Goal: Transaction & Acquisition: Purchase product/service

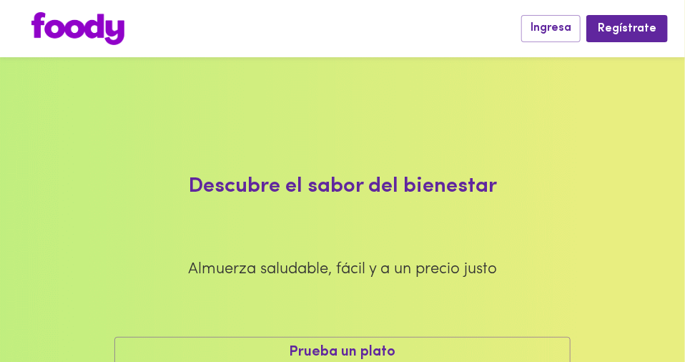
scroll to position [57, 0]
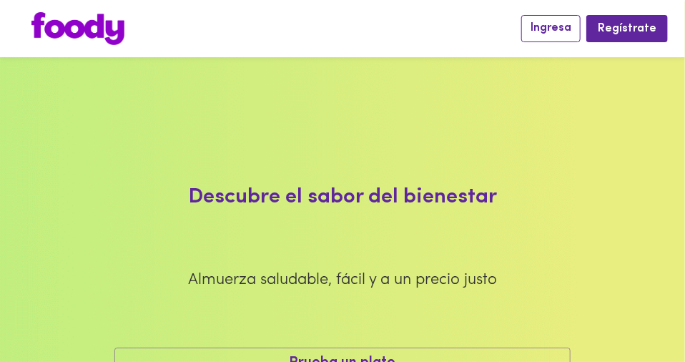
click at [549, 36] on button "Ingresa" at bounding box center [551, 28] width 59 height 26
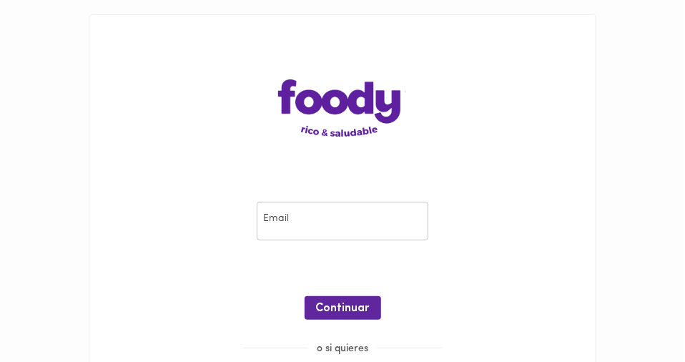
click at [336, 227] on input "email" at bounding box center [343, 221] width 172 height 39
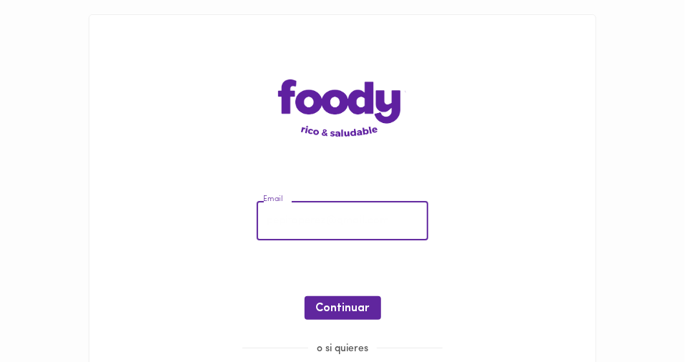
type input "[EMAIL_ADDRESS][DOMAIN_NAME]"
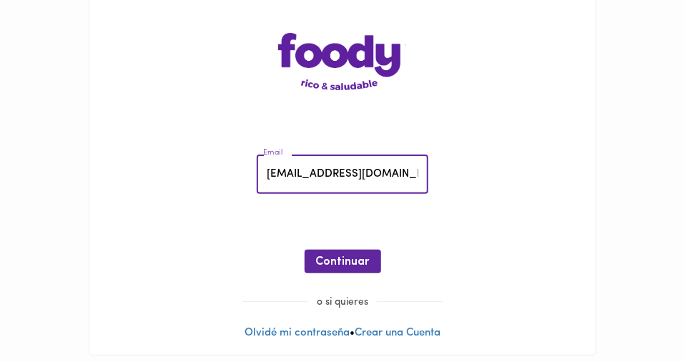
scroll to position [54, 0]
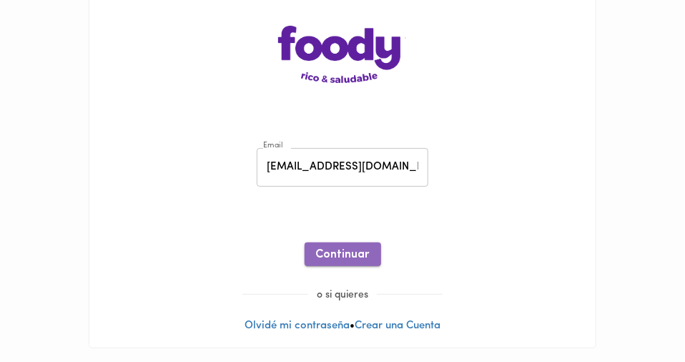
click at [358, 258] on span "Continuar" at bounding box center [343, 255] width 54 height 14
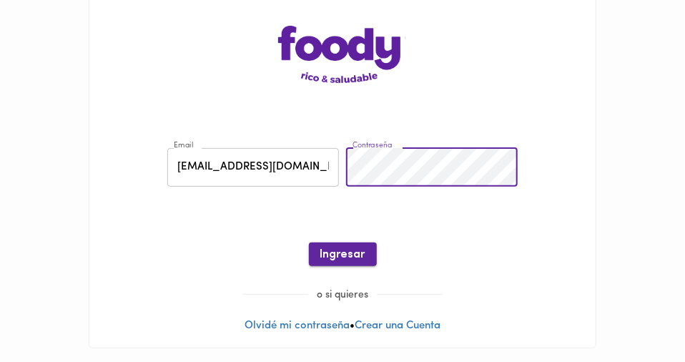
click at [343, 258] on span "Ingresar" at bounding box center [343, 255] width 45 height 14
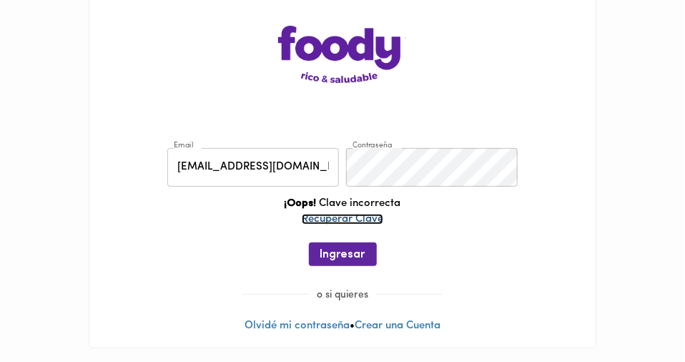
click at [349, 218] on link "Recuperar Clave" at bounding box center [343, 219] width 82 height 11
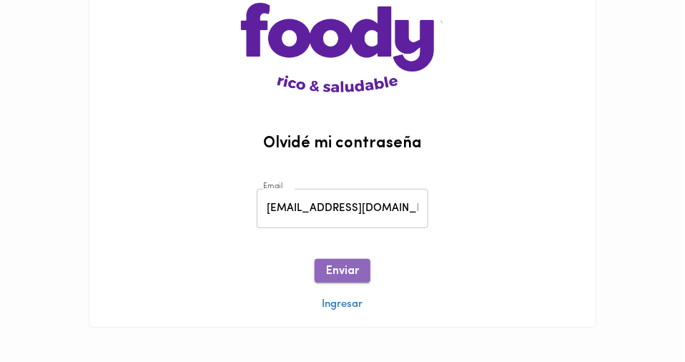
click at [342, 269] on span "Enviar" at bounding box center [342, 272] width 33 height 14
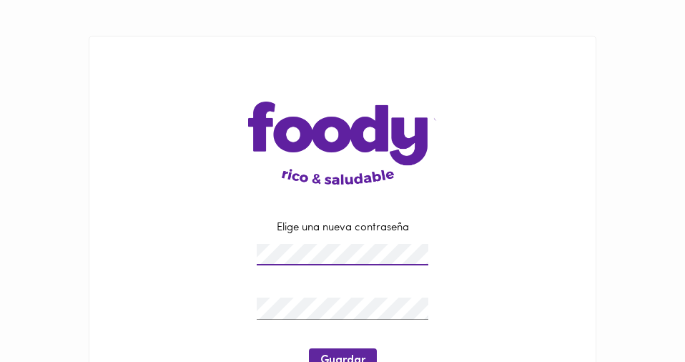
scroll to position [77, 0]
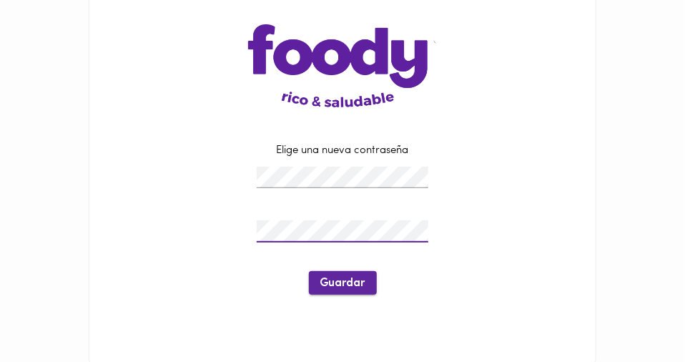
click at [336, 283] on span "Guardar" at bounding box center [343, 284] width 45 height 14
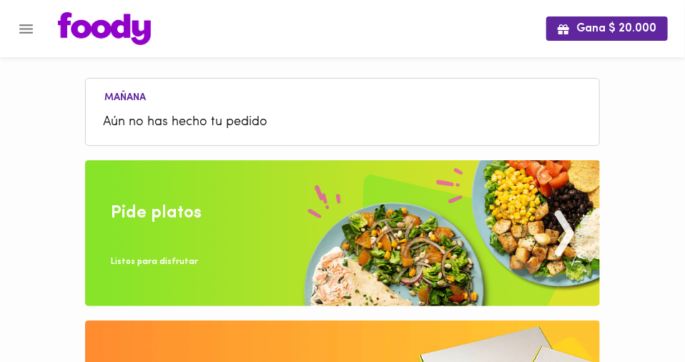
click at [137, 111] on li "Aún no has hecho tu pedido" at bounding box center [342, 122] width 499 height 31
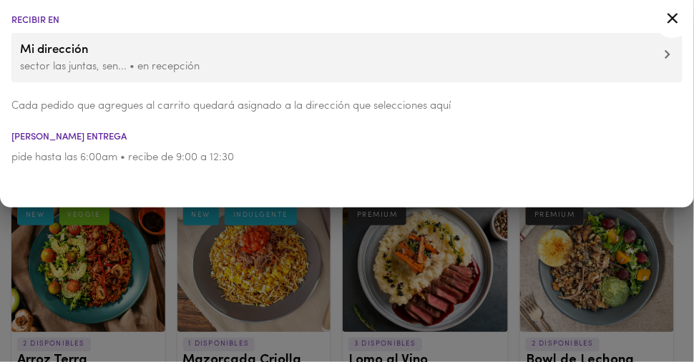
click at [669, 20] on icon at bounding box center [673, 18] width 18 height 18
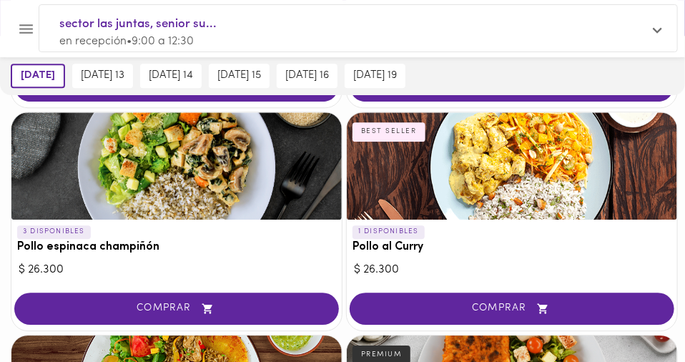
scroll to position [1202, 0]
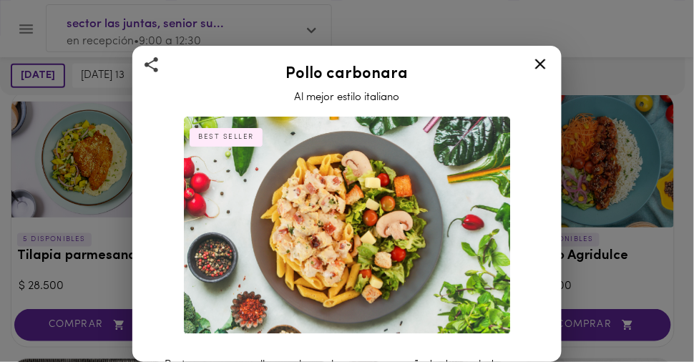
click at [540, 62] on icon at bounding box center [541, 64] width 18 height 18
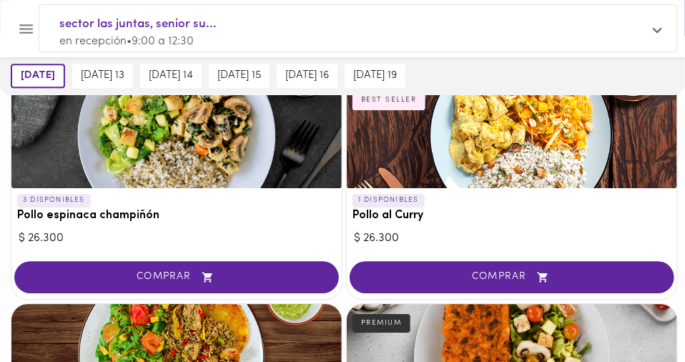
scroll to position [1229, 0]
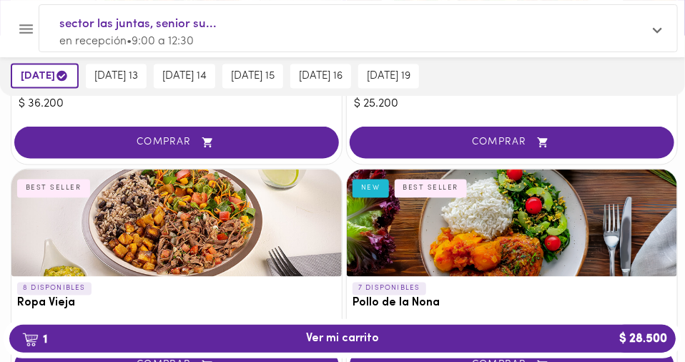
scroll to position [733, 0]
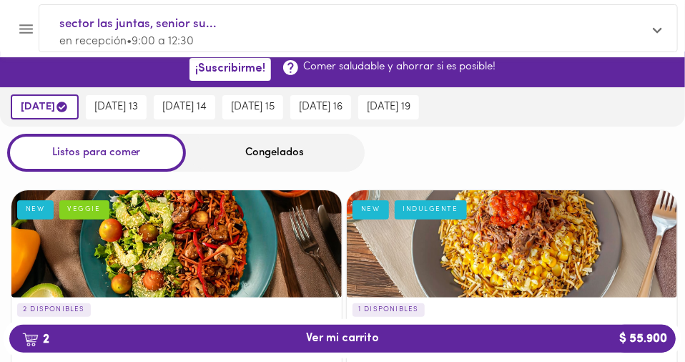
scroll to position [0, 0]
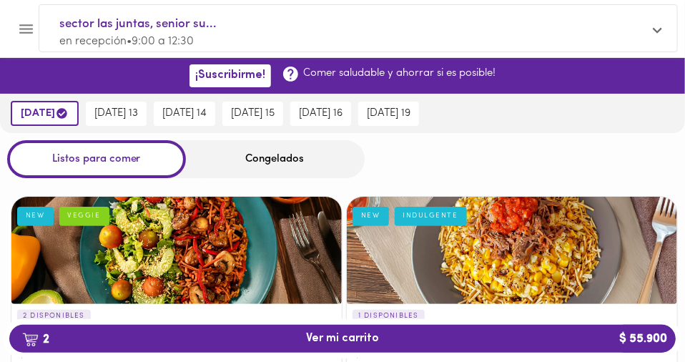
click at [258, 160] on div "Congelados" at bounding box center [275, 159] width 179 height 38
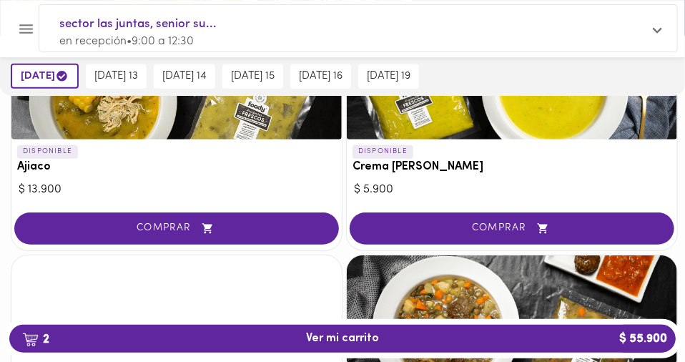
scroll to position [220, 0]
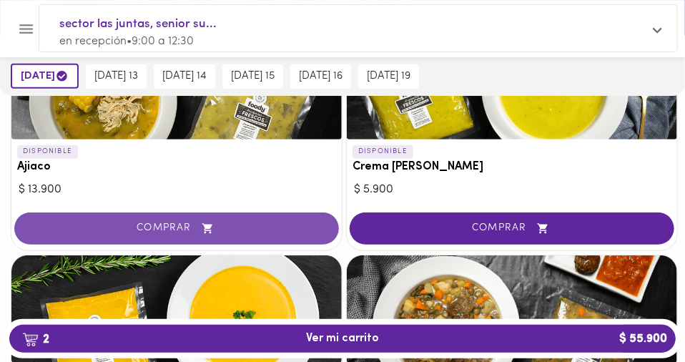
click at [77, 245] on button "COMPRAR" at bounding box center [176, 228] width 325 height 32
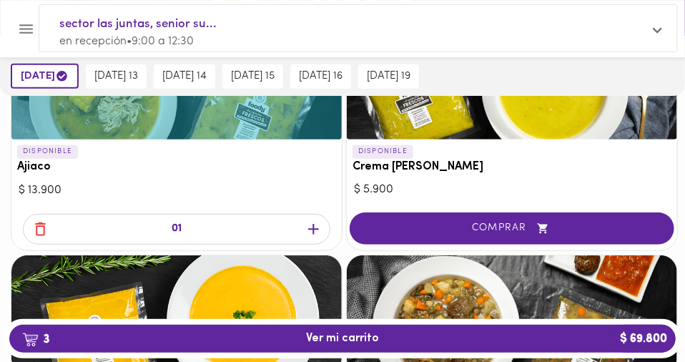
click at [305, 238] on icon "button" at bounding box center [314, 229] width 18 height 18
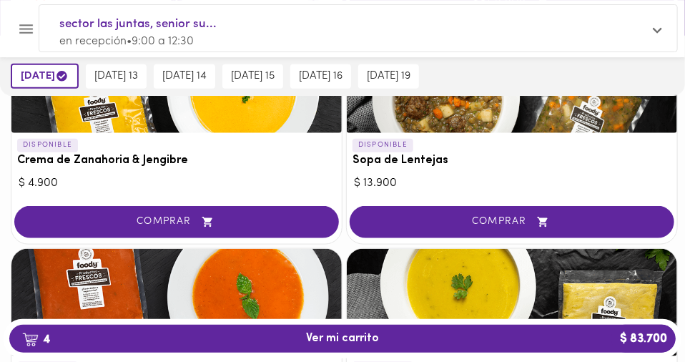
scroll to position [494, 0]
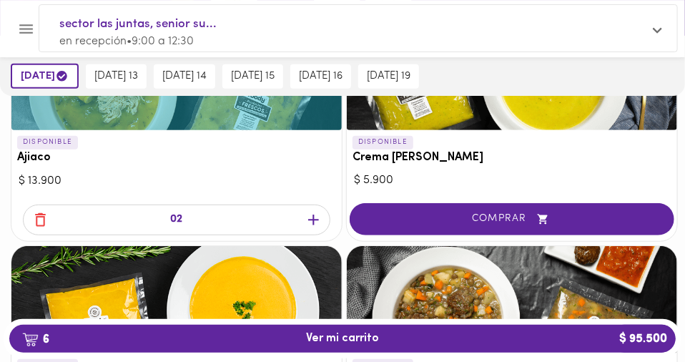
scroll to position [259, 0]
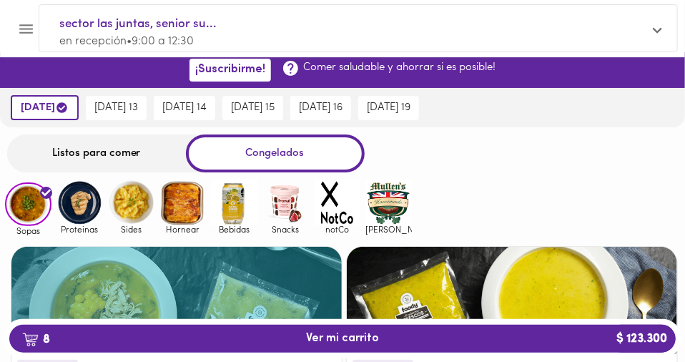
scroll to position [0, 0]
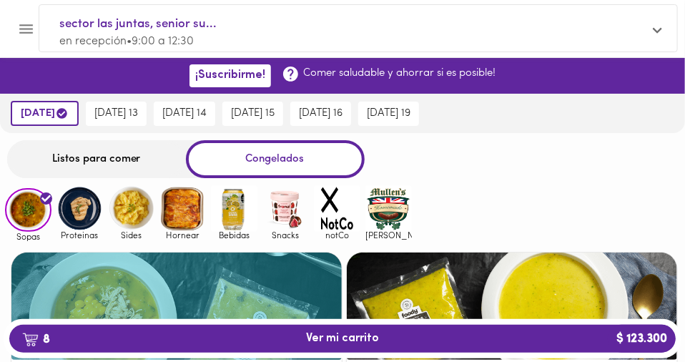
click at [84, 212] on img at bounding box center [80, 208] width 47 height 47
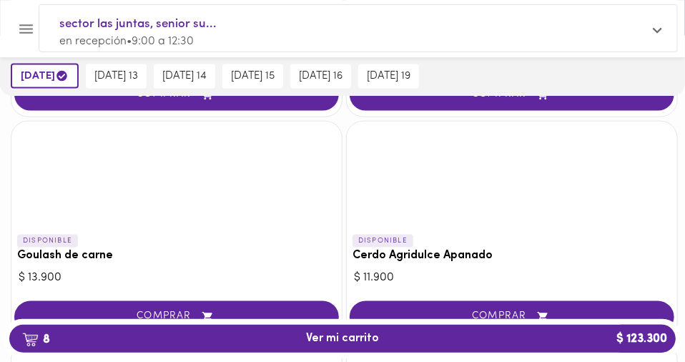
scroll to position [590, 0]
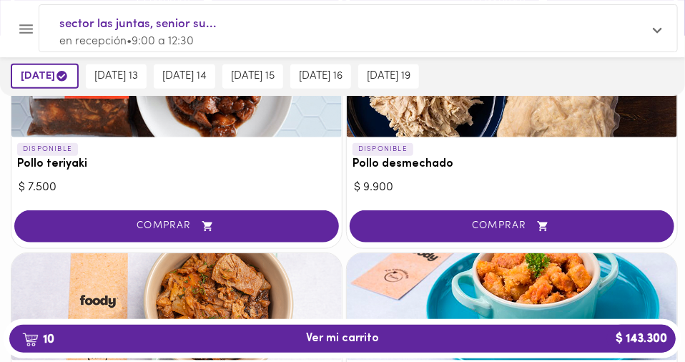
scroll to position [458, 0]
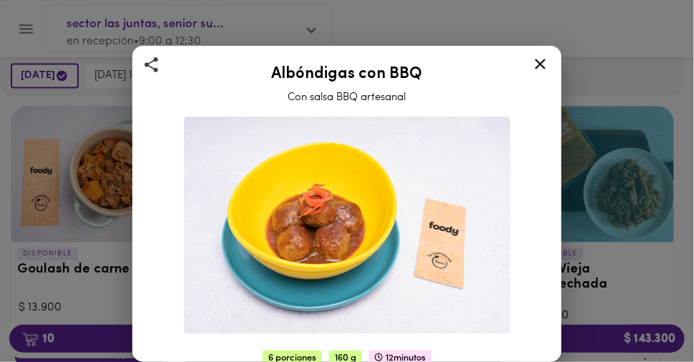
click at [544, 62] on icon at bounding box center [540, 64] width 11 height 11
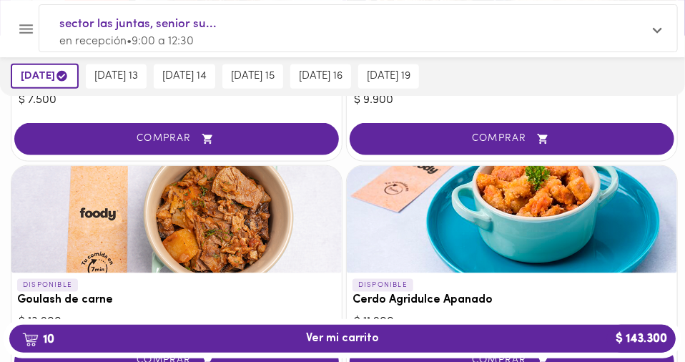
scroll to position [547, 0]
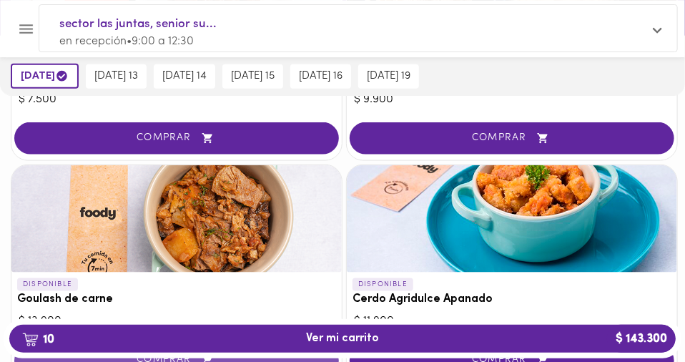
click at [98, 355] on span "COMPRAR" at bounding box center [176, 361] width 289 height 12
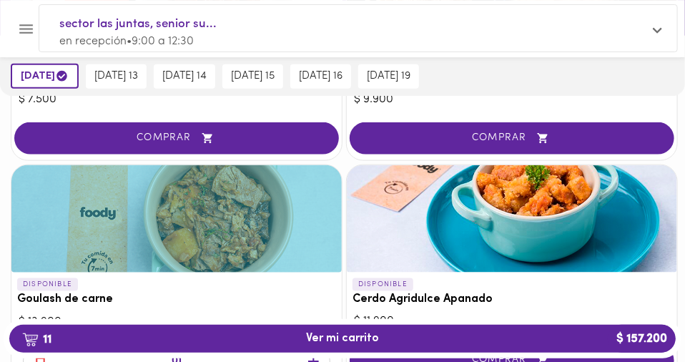
click at [305, 353] on icon "button" at bounding box center [314, 362] width 18 height 18
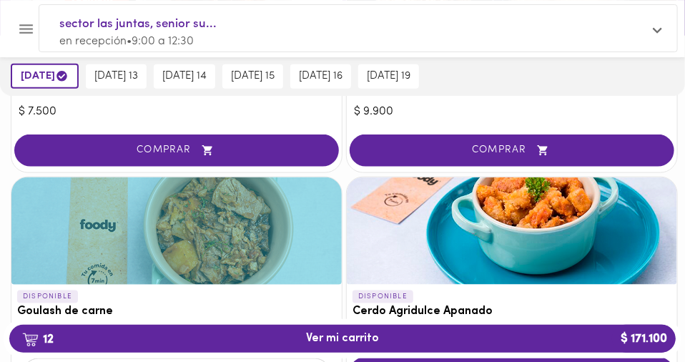
scroll to position [529, 0]
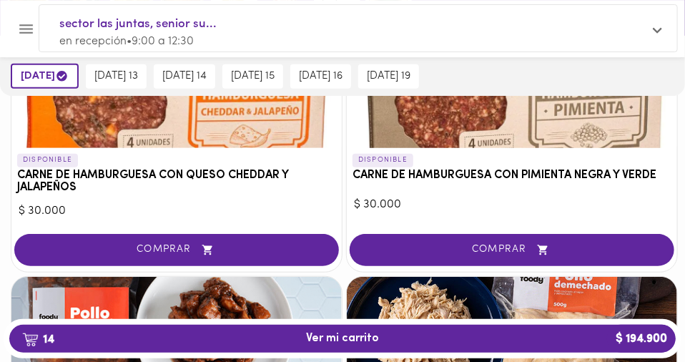
scroll to position [253, 0]
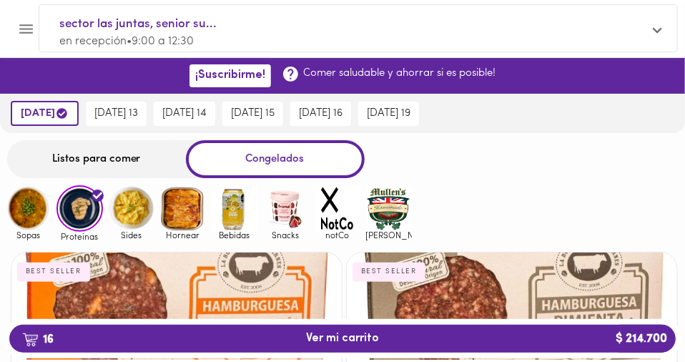
scroll to position [0, 0]
click at [134, 219] on img at bounding box center [131, 208] width 47 height 47
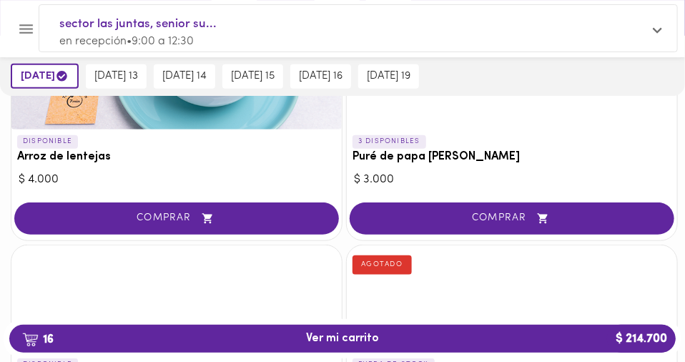
scroll to position [229, 0]
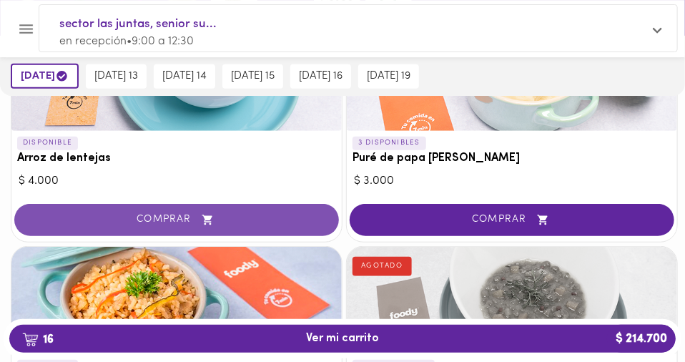
click at [89, 226] on span "COMPRAR" at bounding box center [176, 220] width 289 height 12
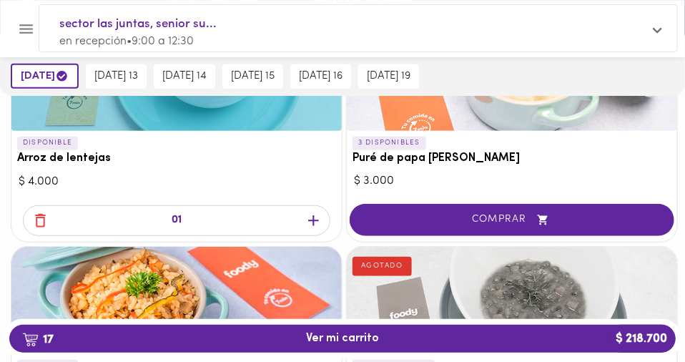
click at [308, 226] on icon "button" at bounding box center [313, 220] width 11 height 11
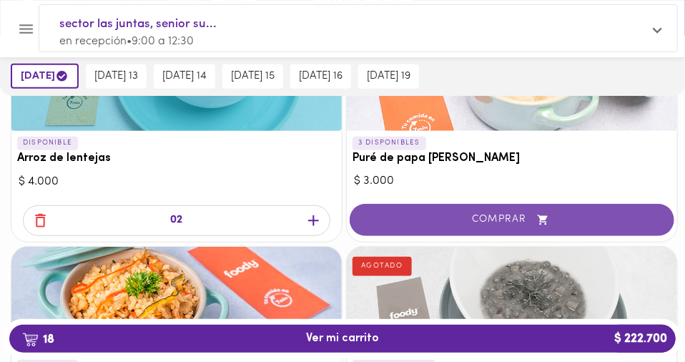
click at [368, 226] on span "COMPRAR" at bounding box center [512, 220] width 289 height 12
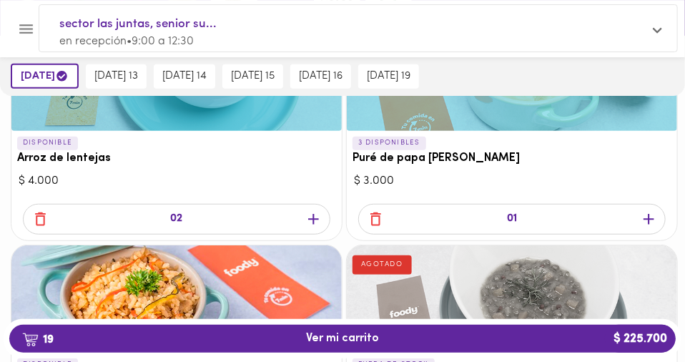
click at [640, 228] on icon "button" at bounding box center [649, 219] width 18 height 18
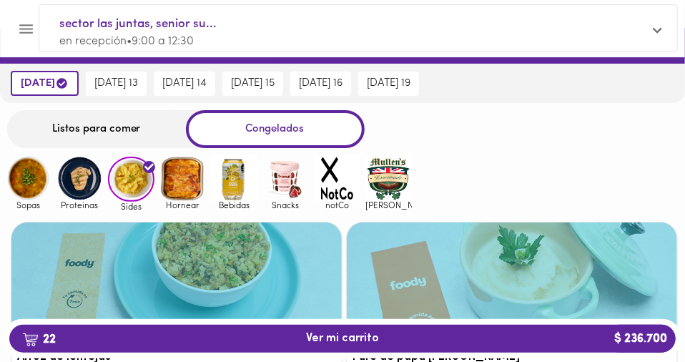
scroll to position [0, 0]
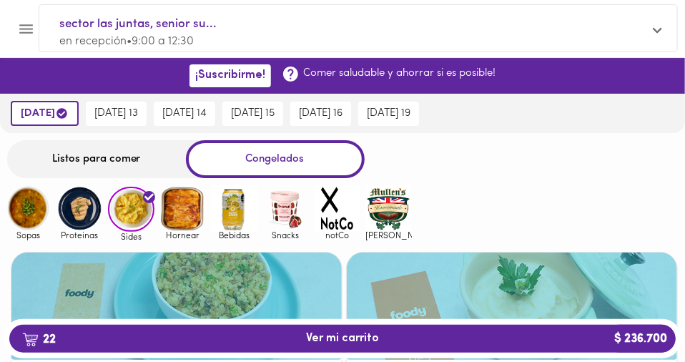
click at [192, 212] on img at bounding box center [183, 208] width 47 height 47
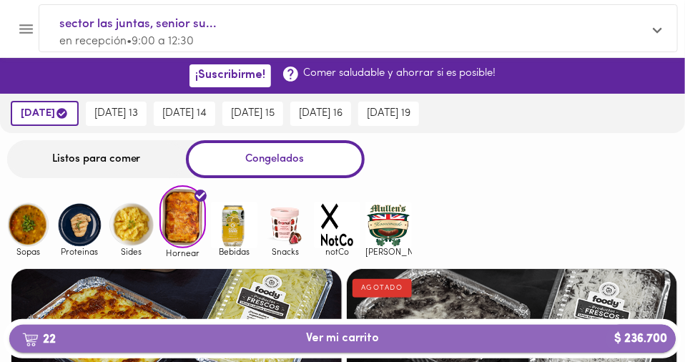
click at [307, 333] on span "22 Ver mi carrito $ 236.700" at bounding box center [342, 339] width 73 height 14
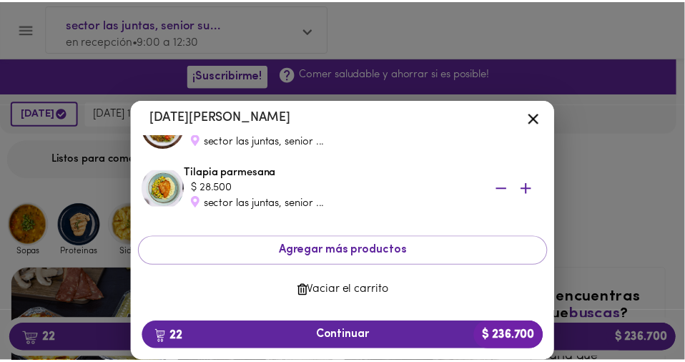
scroll to position [1324, 0]
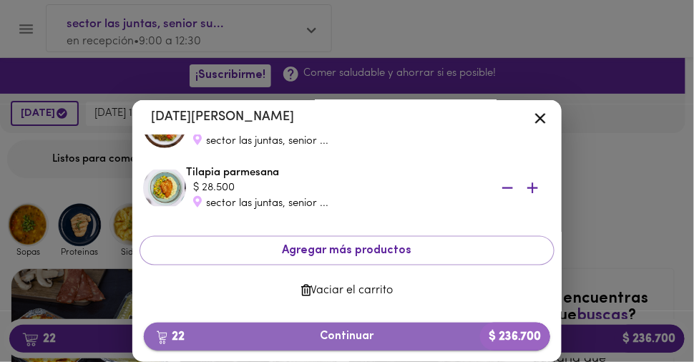
click at [350, 342] on span "22 Continuar $ 236.700" at bounding box center [346, 337] width 383 height 14
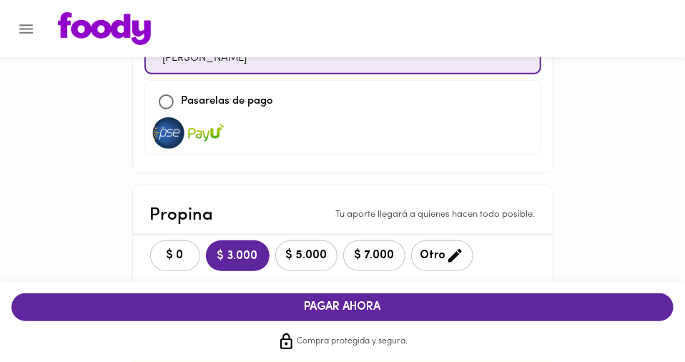
scroll to position [198, 0]
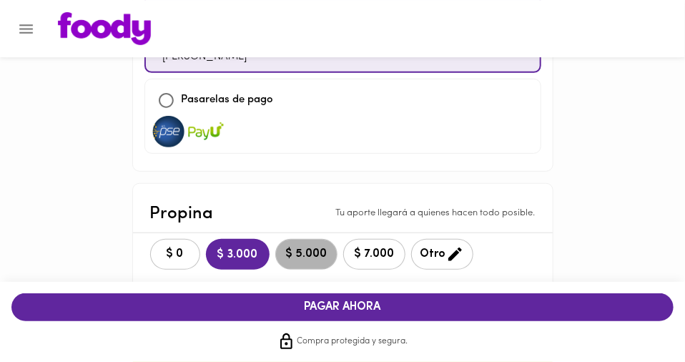
click at [285, 250] on span "$ 5.000" at bounding box center [307, 255] width 44 height 14
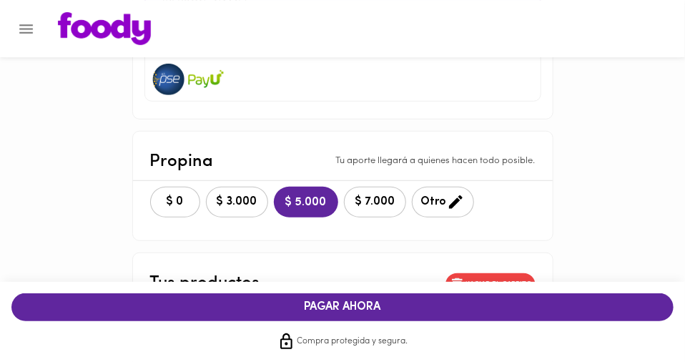
scroll to position [255, 0]
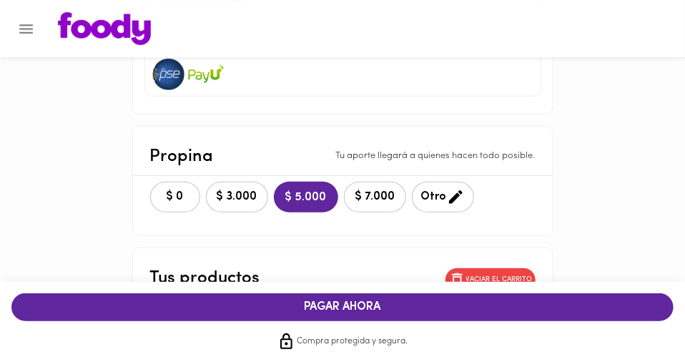
click at [0, 0] on span "PAGAR AHORA" at bounding box center [0, 0] width 0 height 0
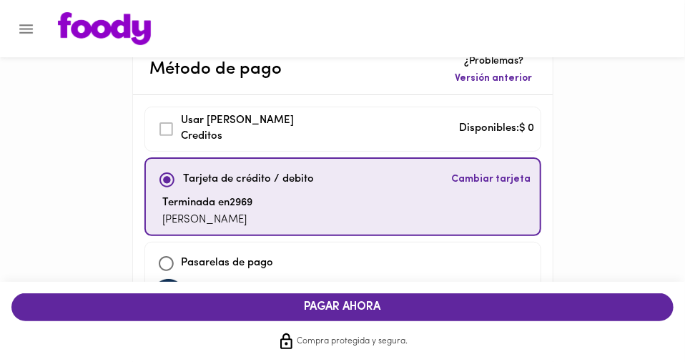
scroll to position [31, 0]
